Goal: Transaction & Acquisition: Book appointment/travel/reservation

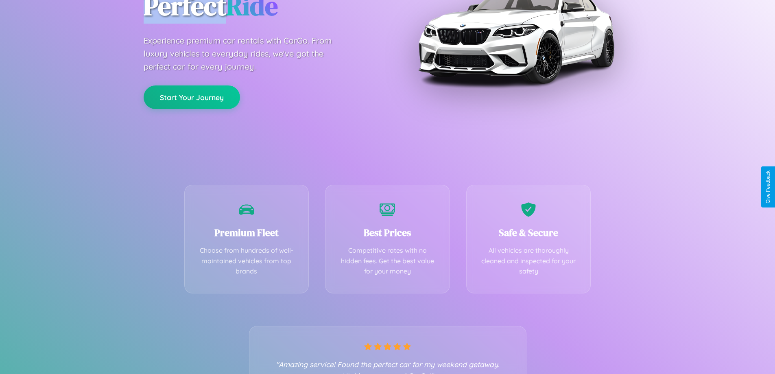
scroll to position [160, 0]
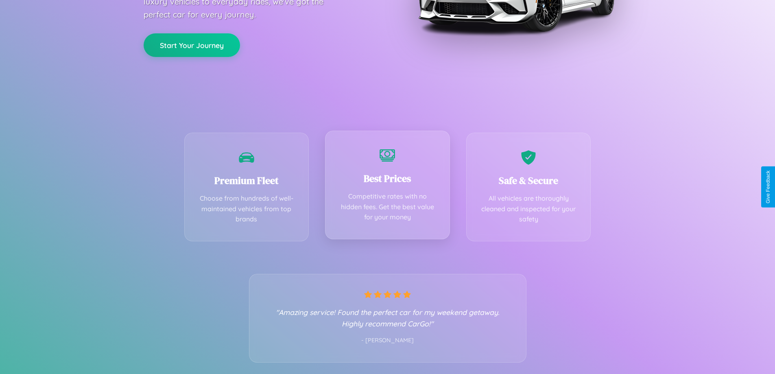
click at [387, 187] on div "Best Prices Competitive rates with no hidden fees. Get the best value for your …" at bounding box center [387, 185] width 125 height 109
click at [191, 44] on button "Start Your Journey" at bounding box center [192, 45] width 96 height 24
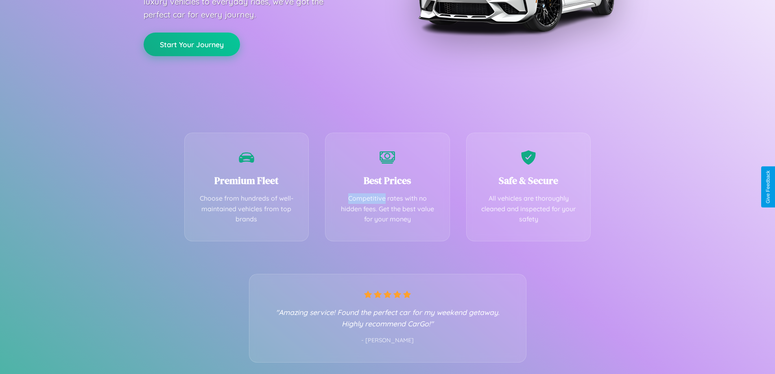
click at [191, 44] on button "Start Your Journey" at bounding box center [192, 45] width 96 height 24
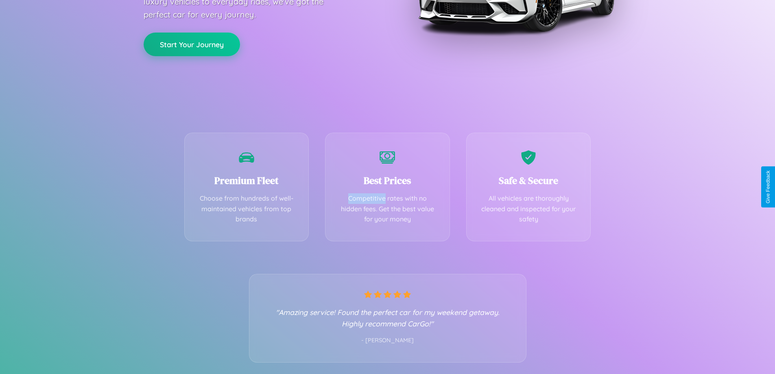
click at [191, 44] on button "Start Your Journey" at bounding box center [192, 45] width 96 height 24
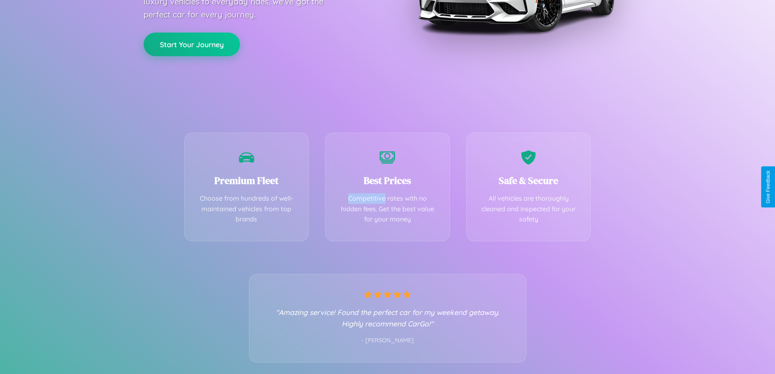
click at [191, 44] on button "Start Your Journey" at bounding box center [192, 45] width 96 height 24
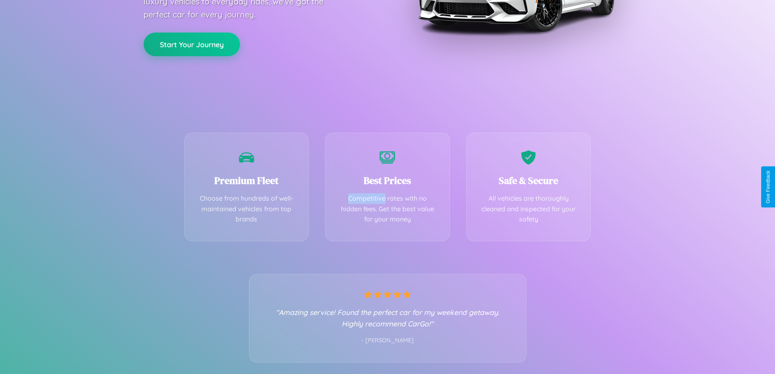
click at [191, 44] on button "Start Your Journey" at bounding box center [192, 45] width 96 height 24
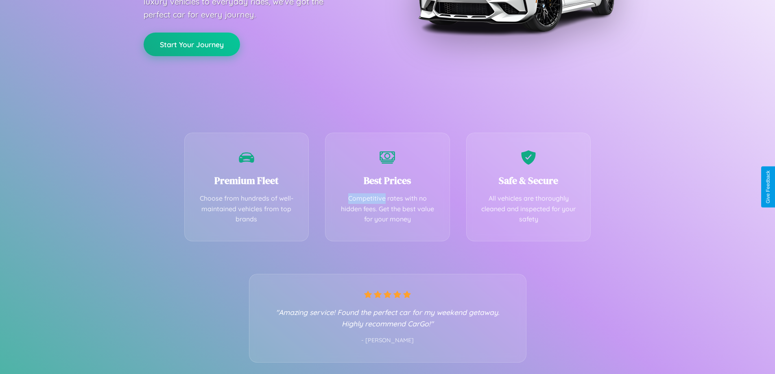
click at [191, 44] on button "Start Your Journey" at bounding box center [192, 45] width 96 height 24
